Goal: Check status: Check status

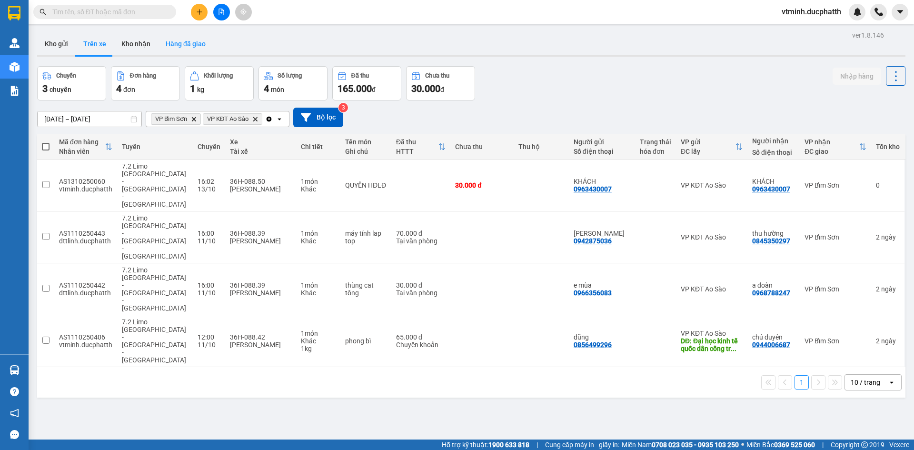
click at [184, 47] on button "Hàng đã giao" at bounding box center [185, 43] width 55 height 23
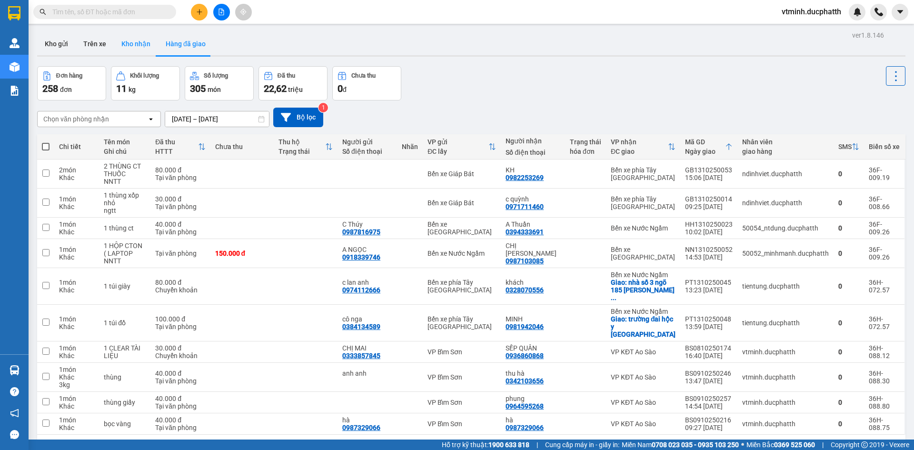
click at [134, 50] on button "Kho nhận" at bounding box center [136, 43] width 44 height 23
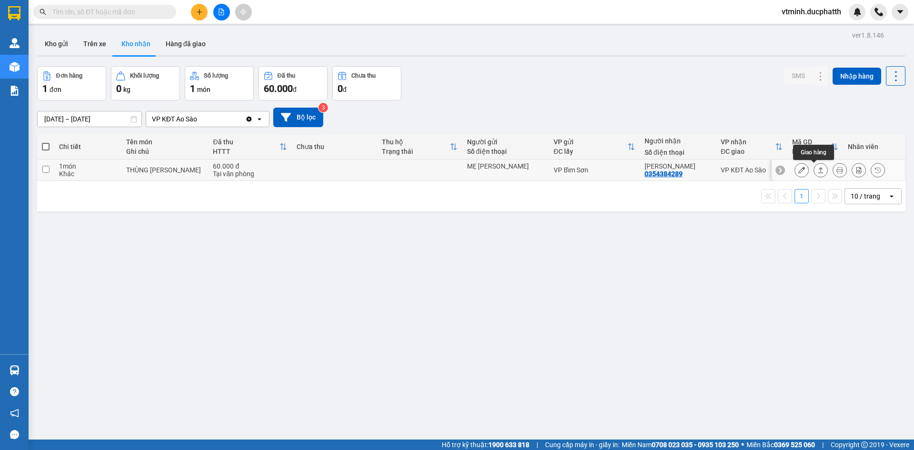
click at [814, 168] on button at bounding box center [820, 170] width 13 height 17
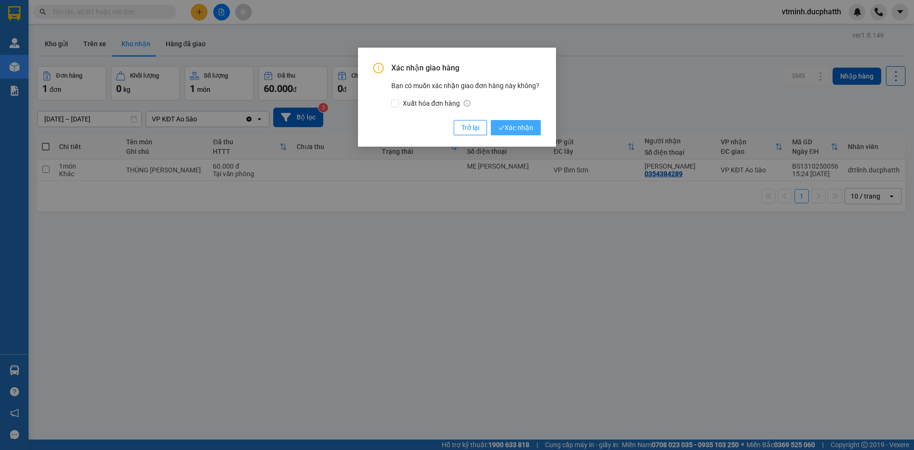
click at [533, 129] on span "Xác nhận" at bounding box center [515, 127] width 35 height 10
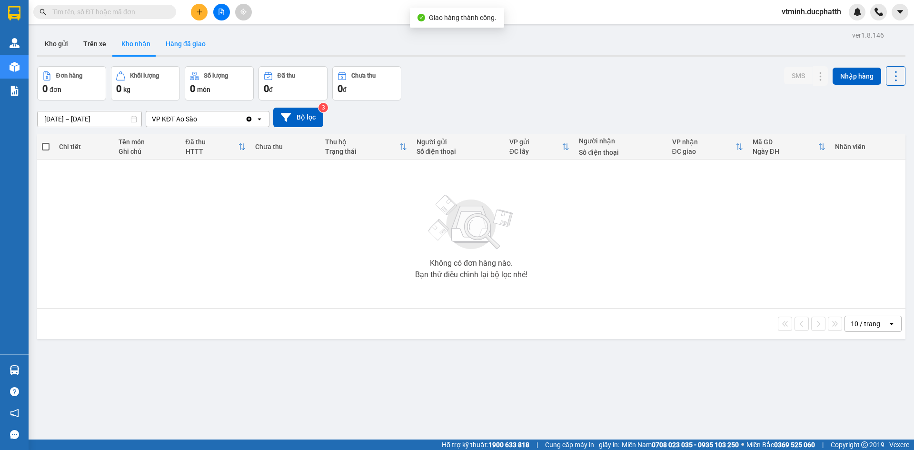
click at [173, 43] on button "Hàng đã giao" at bounding box center [185, 43] width 55 height 23
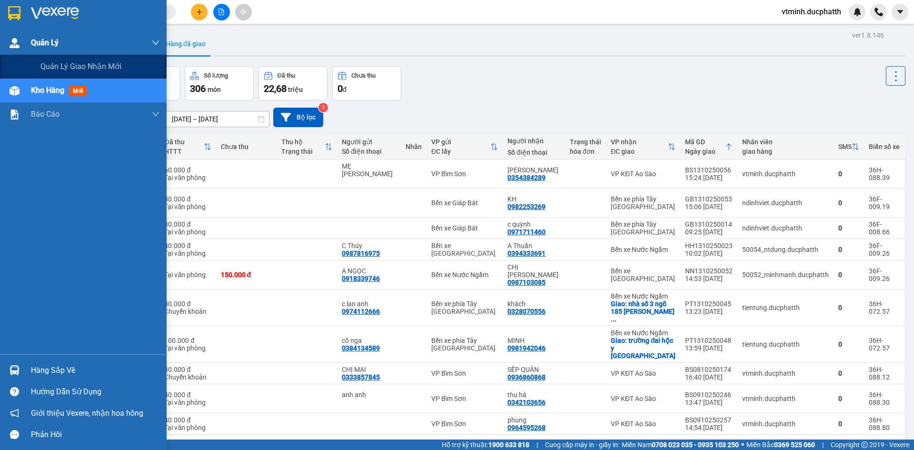
click at [13, 45] on img at bounding box center [15, 43] width 10 height 10
